Goal: Task Accomplishment & Management: Use online tool/utility

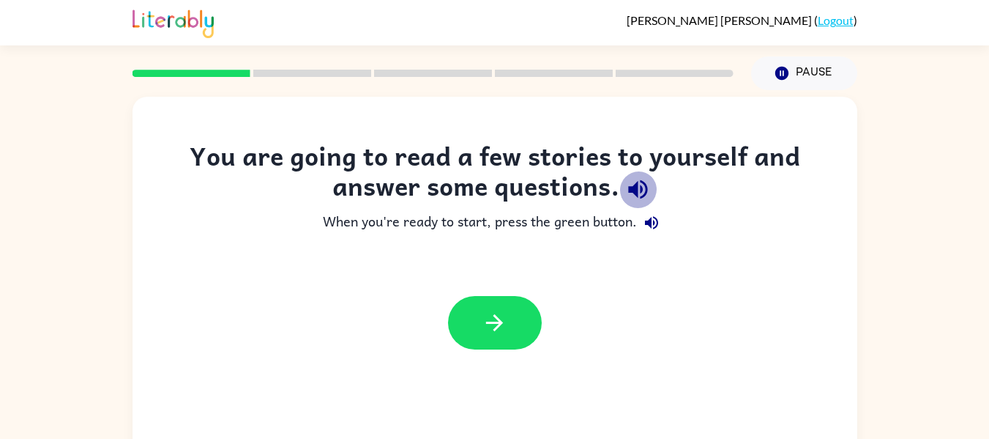
click at [629, 184] on icon "button" at bounding box center [638, 189] width 26 height 26
click at [658, 223] on icon "button" at bounding box center [652, 223] width 18 height 18
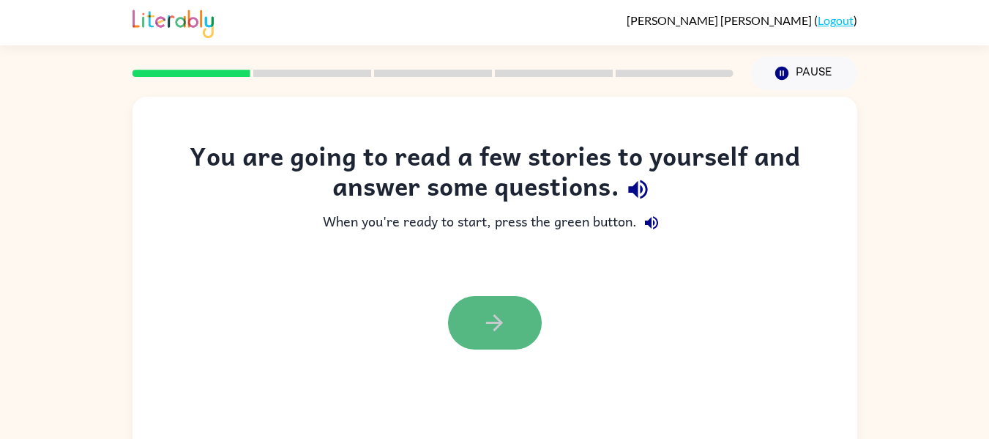
click at [482, 324] on icon "button" at bounding box center [495, 323] width 26 height 26
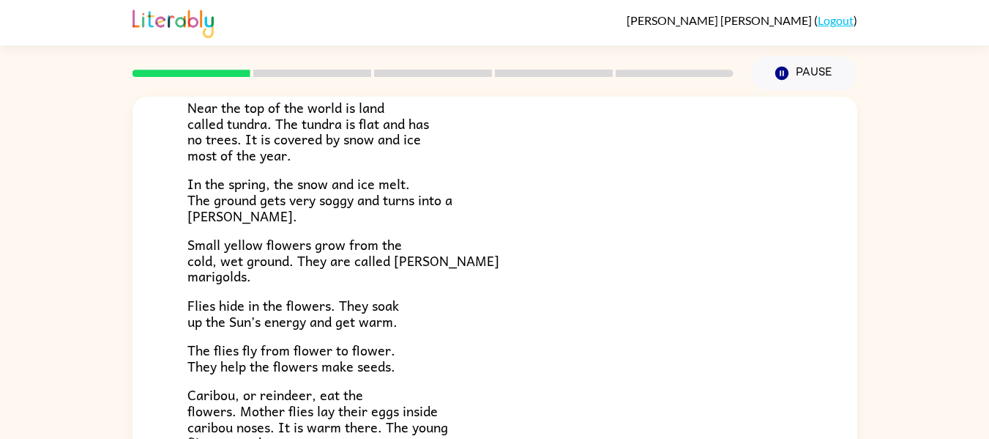
scroll to position [31, 0]
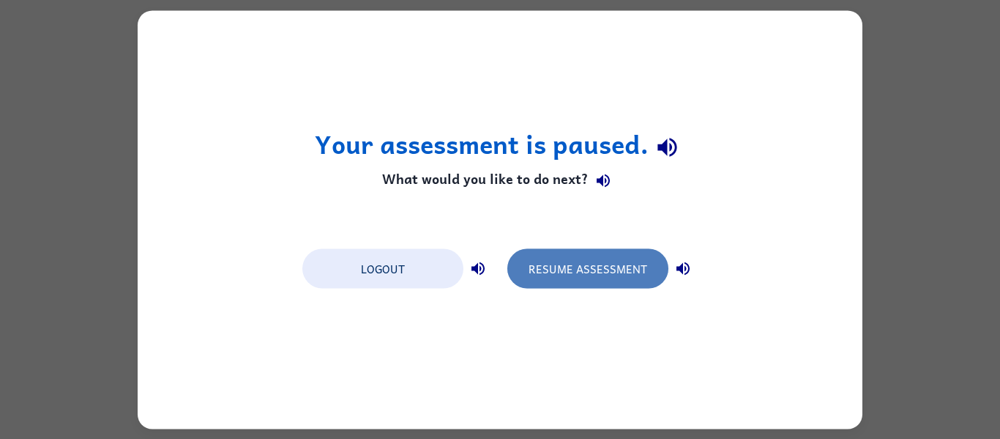
click at [568, 266] on button "Resume Assessment" at bounding box center [587, 268] width 161 height 40
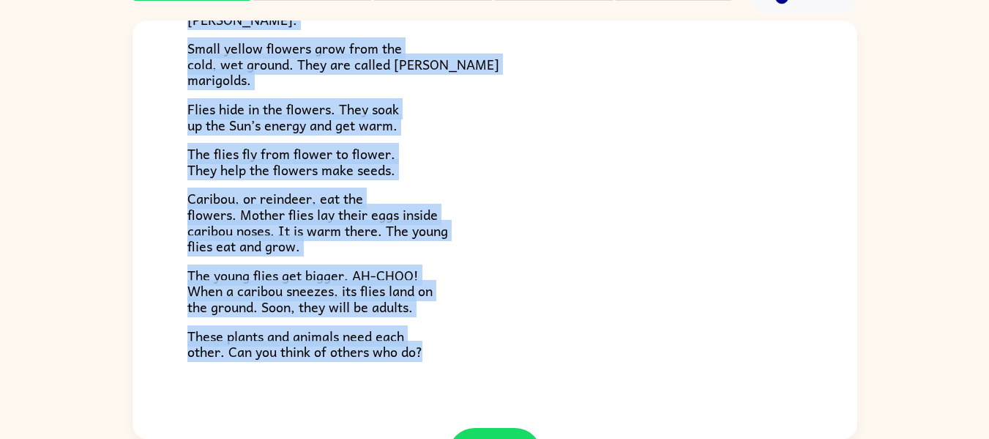
scroll to position [301, 0]
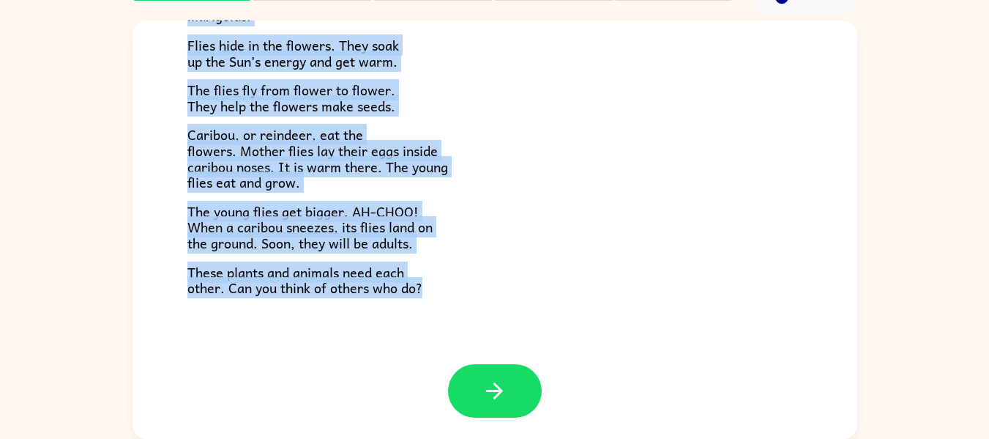
drag, startPoint x: 857, startPoint y: 203, endPoint x: 885, endPoint y: 473, distance: 271.7
click at [885, 438] on html "[PERSON_NAME] ( Logout ) Pause Pause Tundra Near the top of the world is land c…" at bounding box center [494, 181] width 989 height 515
click at [507, 303] on div "Tundra Near the top of the world is land called tundra. The tundra is flat and …" at bounding box center [495, 42] width 725 height 644
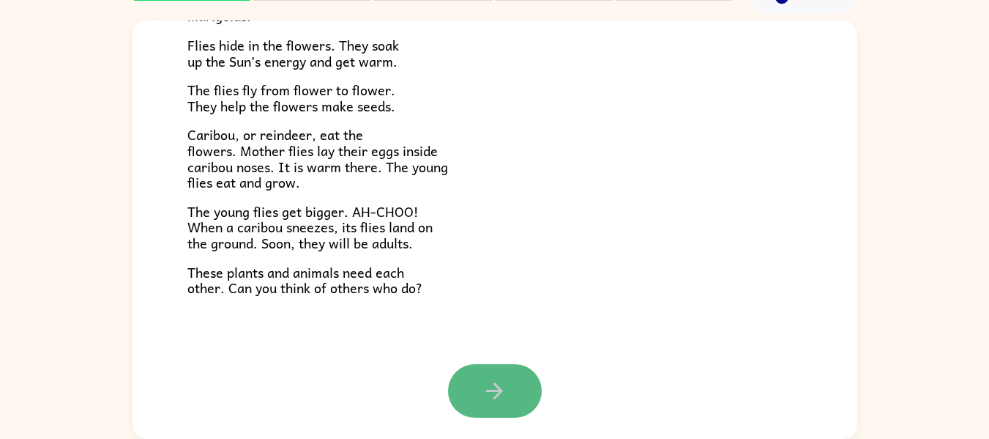
click at [495, 385] on icon "button" at bounding box center [495, 391] width 26 height 26
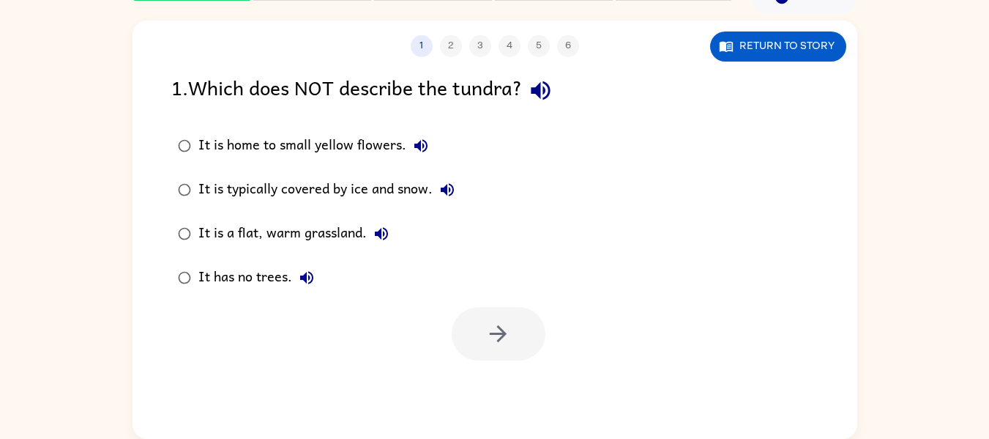
scroll to position [0, 0]
click at [543, 84] on icon "button" at bounding box center [541, 91] width 26 height 26
click at [425, 142] on icon "button" at bounding box center [420, 145] width 13 height 13
click at [447, 200] on button "It is typically covered by ice and snow." at bounding box center [447, 189] width 29 height 29
click at [385, 234] on icon "button" at bounding box center [382, 234] width 18 height 18
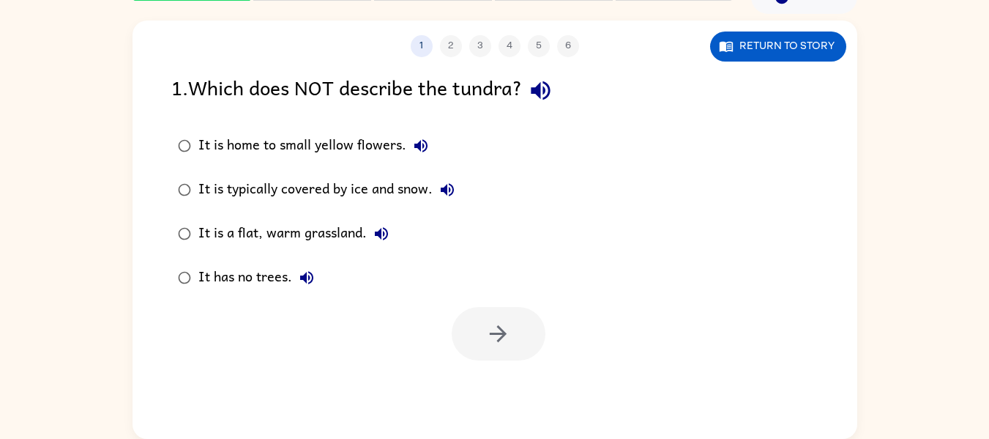
click at [353, 228] on div "It is a flat, warm grassland." at bounding box center [297, 233] width 198 height 29
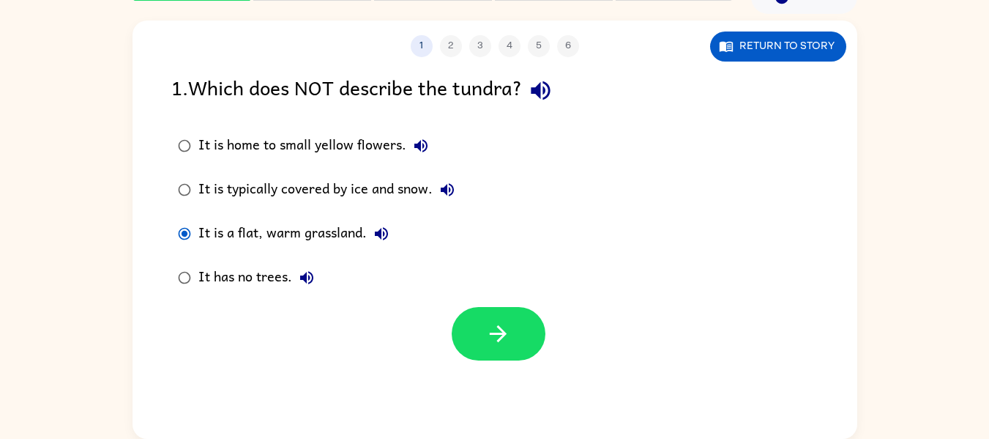
click at [446, 327] on div at bounding box center [495, 330] width 725 height 61
click at [477, 330] on button "button" at bounding box center [499, 333] width 94 height 53
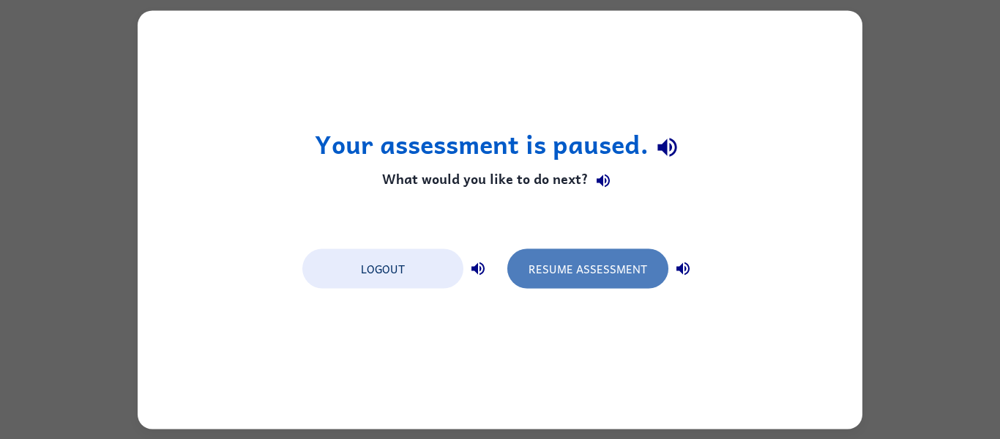
click at [551, 267] on button "Resume Assessment" at bounding box center [587, 268] width 161 height 40
click at [548, 280] on button "Resume Assessment" at bounding box center [587, 268] width 161 height 40
click at [587, 274] on button "Resume Assessment" at bounding box center [587, 268] width 161 height 40
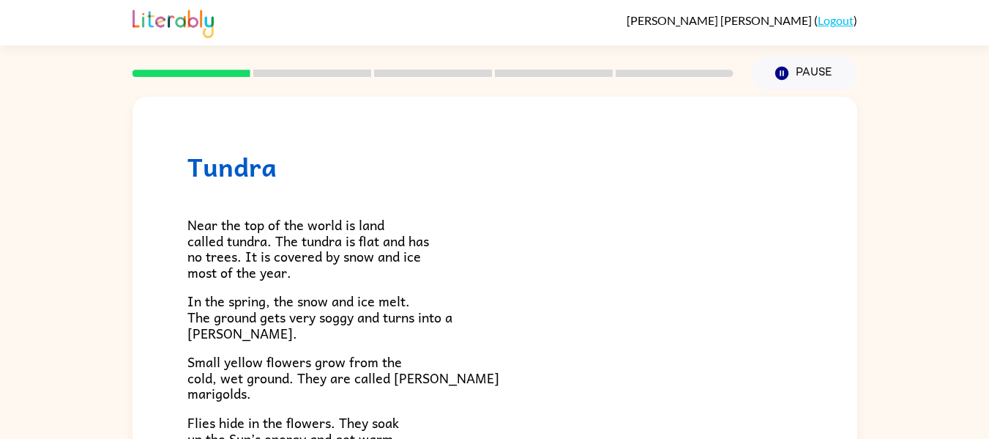
scroll to position [301, 0]
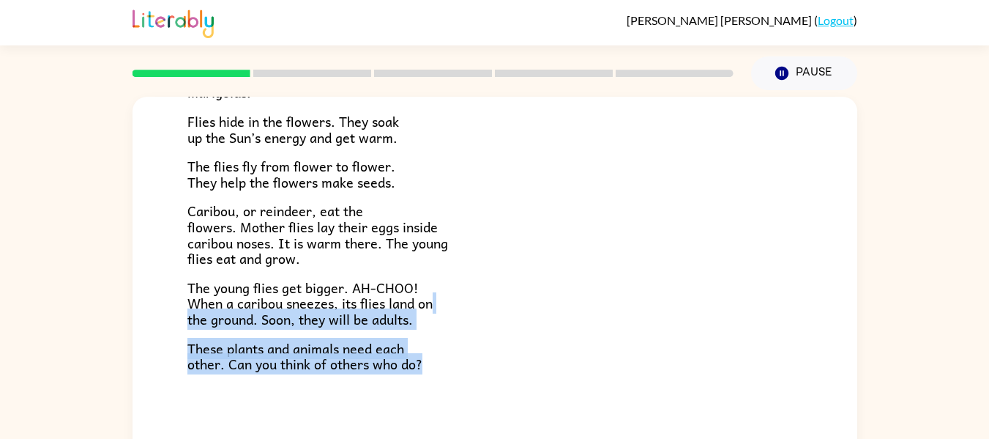
drag, startPoint x: 858, startPoint y: 310, endPoint x: 837, endPoint y: 394, distance: 86.9
click at [837, 394] on div "Tundra Near the top of the world is land called tundra. The tundra is flat and …" at bounding box center [494, 302] width 989 height 425
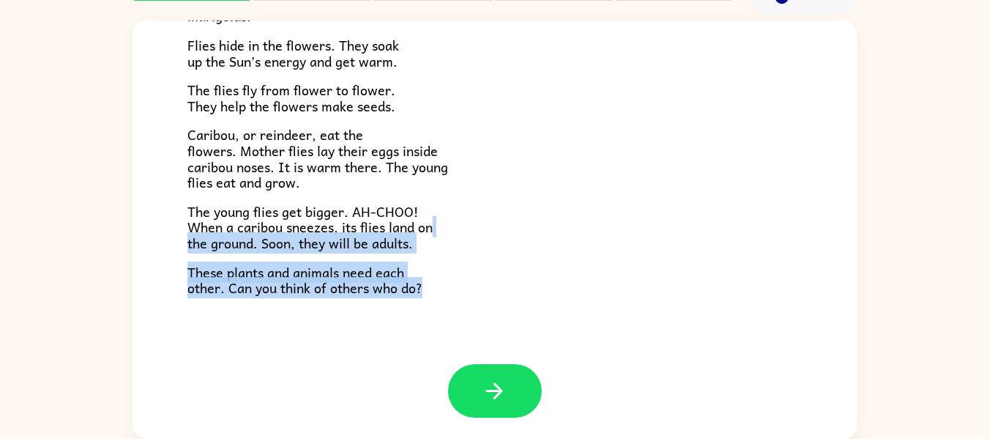
click at [528, 225] on p "The young flies get bigger. AH-CHOO! When a caribou sneezes, its flies land on …" at bounding box center [494, 228] width 615 height 48
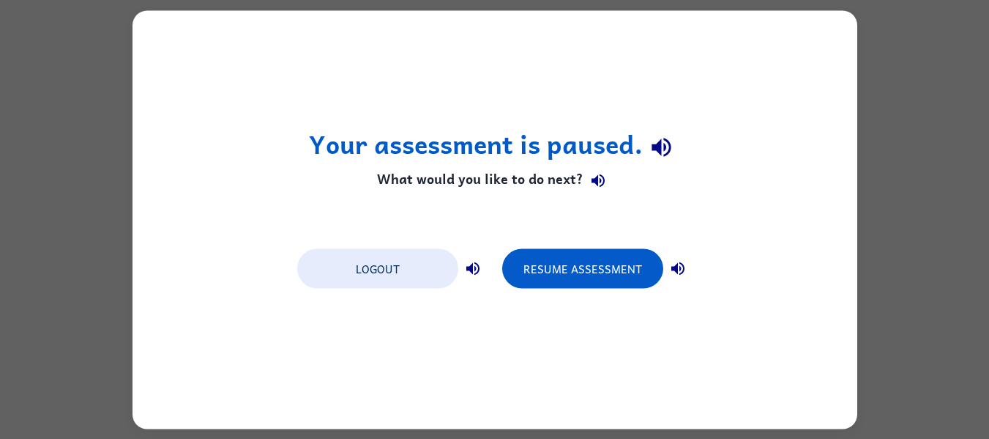
scroll to position [0, 0]
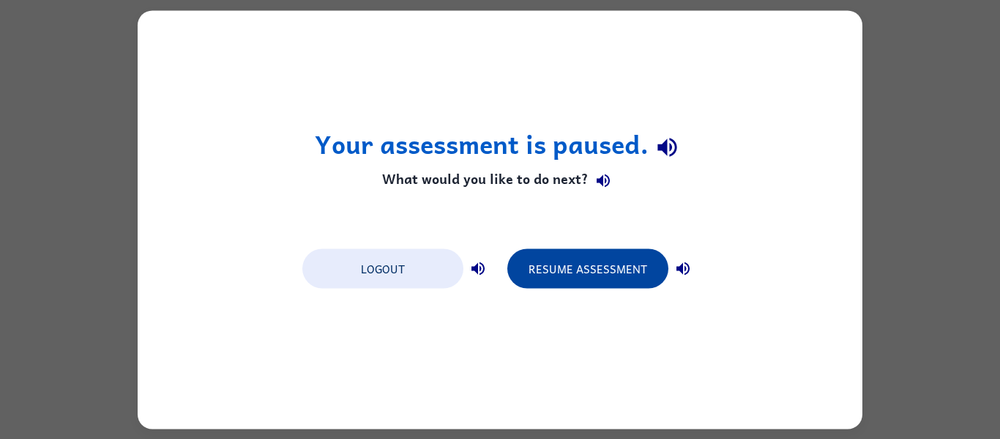
click at [620, 274] on button "Resume Assessment" at bounding box center [587, 268] width 161 height 40
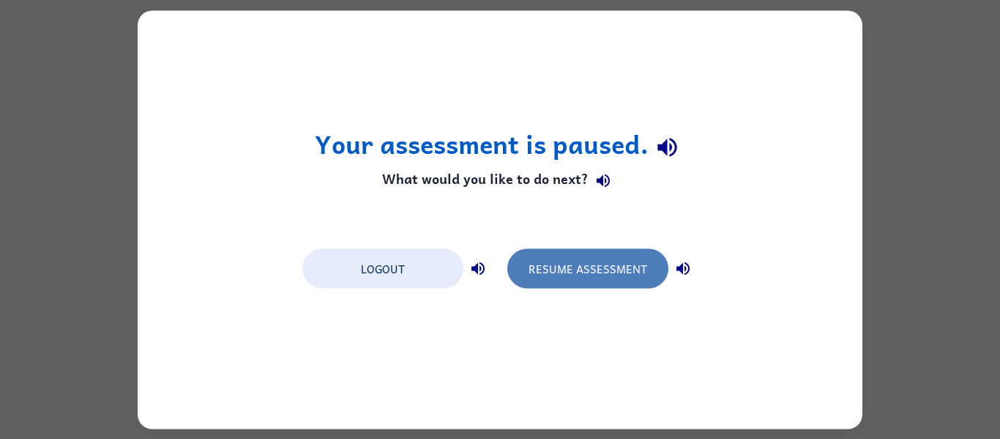
click at [575, 280] on button "Resume Assessment" at bounding box center [587, 268] width 161 height 40
click at [581, 280] on button "Resume Assessment" at bounding box center [587, 268] width 161 height 40
click at [549, 270] on button "Resume Assessment" at bounding box center [587, 268] width 161 height 40
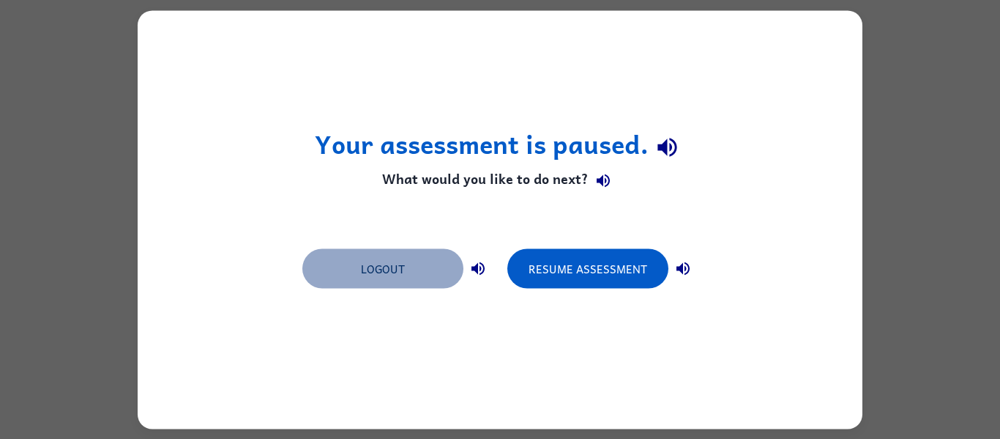
click at [393, 250] on button "Logout" at bounding box center [382, 268] width 161 height 40
